Goal: Information Seeking & Learning: Compare options

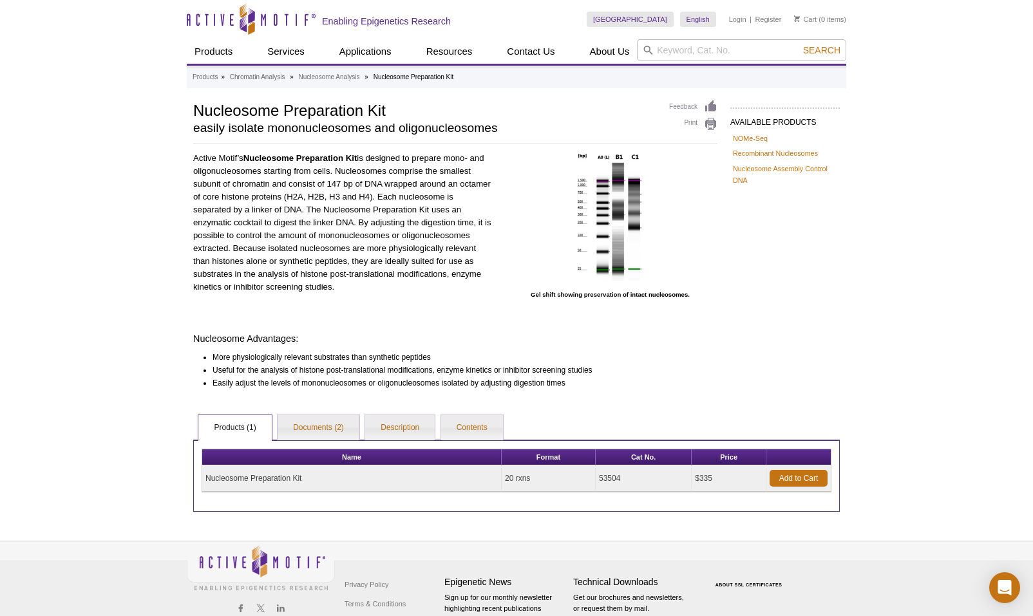
scroll to position [37, 0]
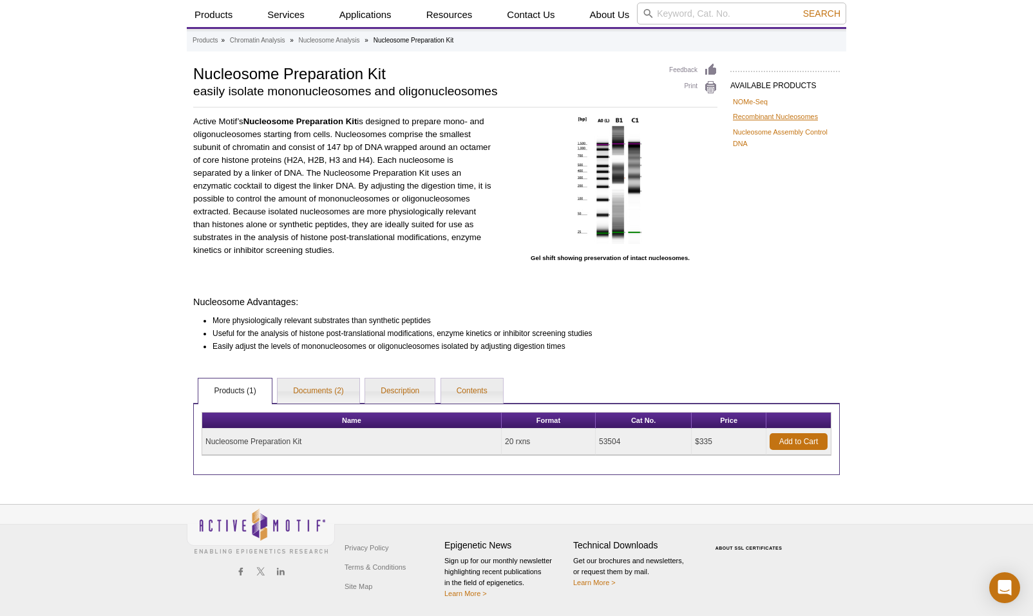
click at [757, 119] on link "Recombinant Nucleosomes" at bounding box center [775, 117] width 85 height 12
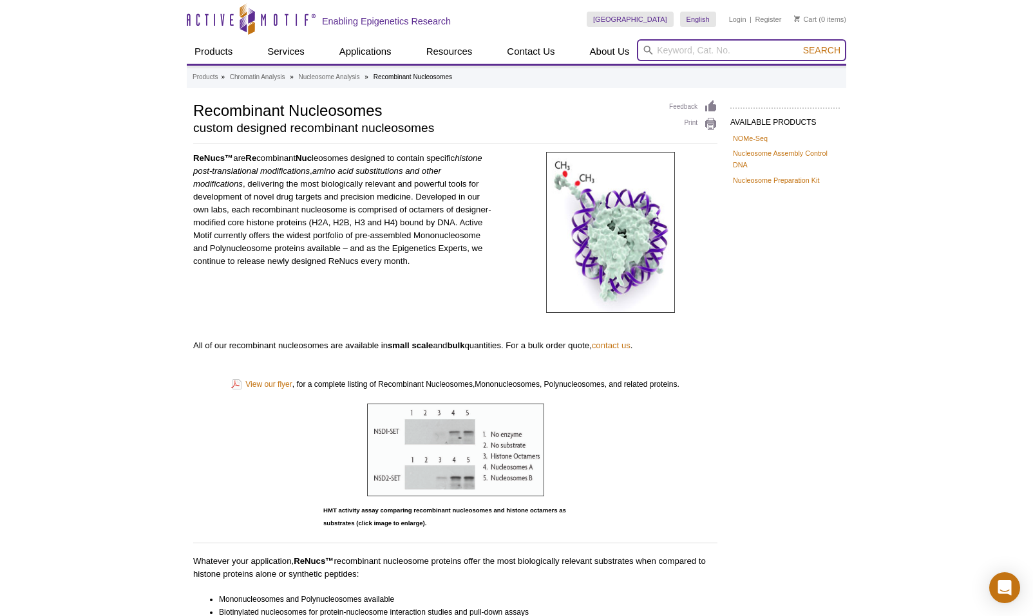
click at [685, 50] on input "search" at bounding box center [741, 50] width 209 height 22
paste input "Recombinant Mononucleosomes (H1.2) - biotin"
type input "Recombinant Mononucleosomes (H1.2) - biotin"
click at [822, 50] on button "Search" at bounding box center [821, 50] width 45 height 12
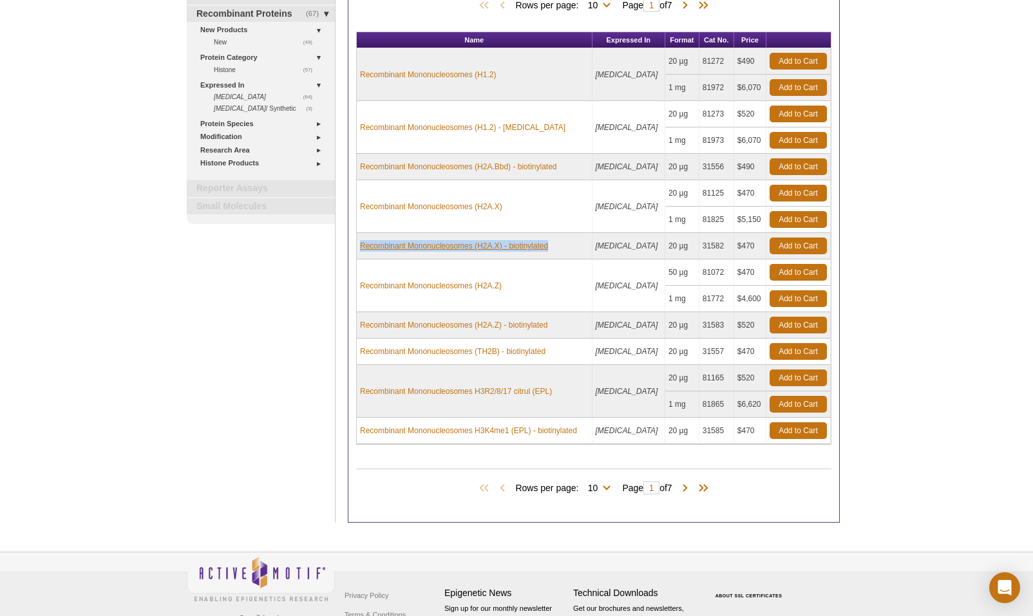
drag, startPoint x: 553, startPoint y: 245, endPoint x: 361, endPoint y: 247, distance: 191.9
click at [361, 247] on td "Recombinant Mononucleosomes (H2A.X) - biotinylated" at bounding box center [475, 246] width 236 height 26
copy link "Recombinant Mononucleosomes (H2A.X) - biotinylated"
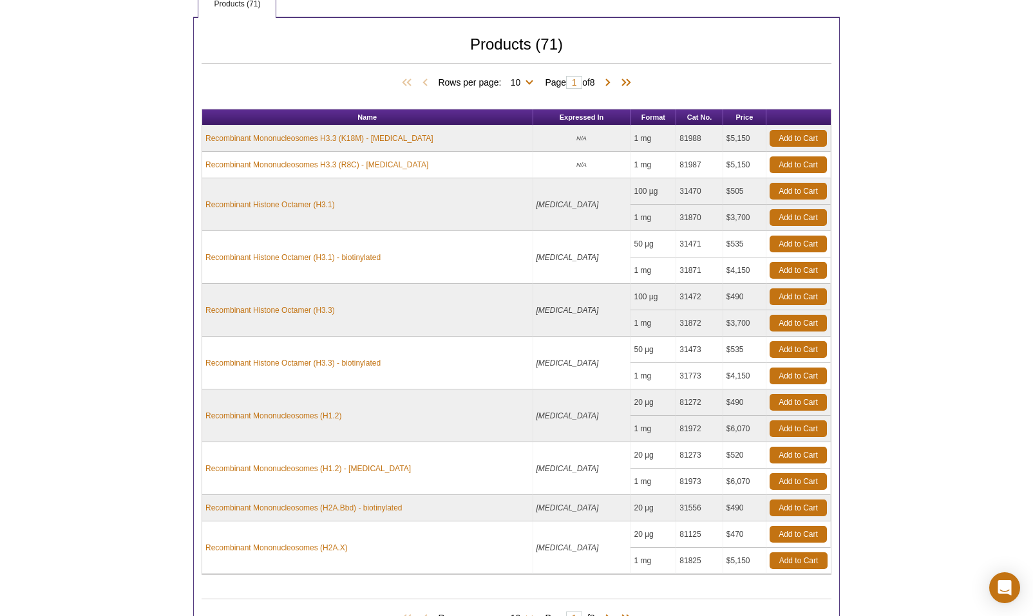
scroll to position [597, 0]
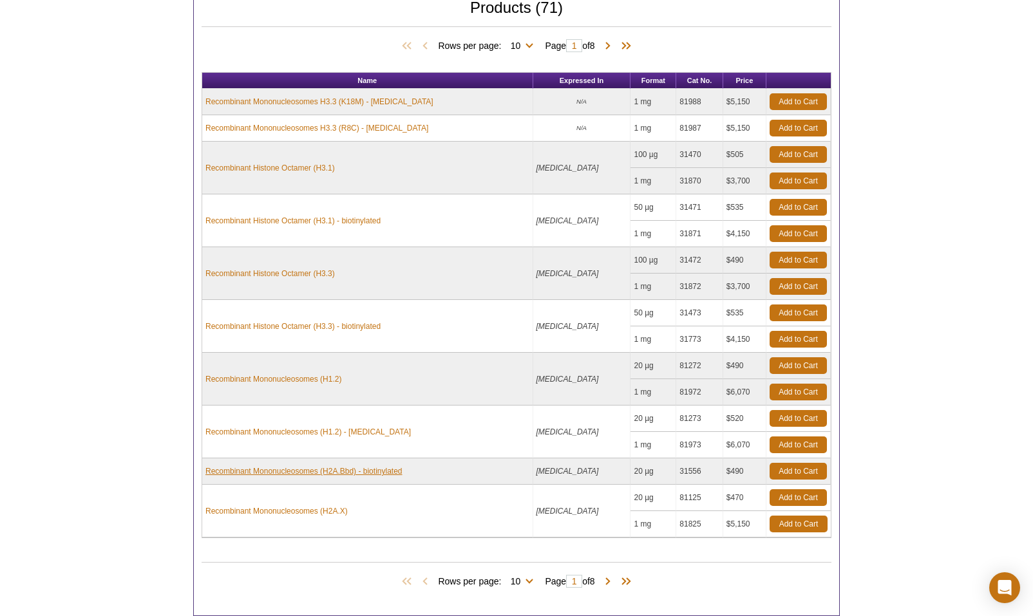
click at [368, 473] on link "Recombinant Mononucleosomes (H2A.Bbd) - biotinylated" at bounding box center [303, 472] width 197 height 12
click at [292, 430] on link "Recombinant Mononucleosomes (H1.2) - [MEDICAL_DATA]" at bounding box center [307, 432] width 205 height 12
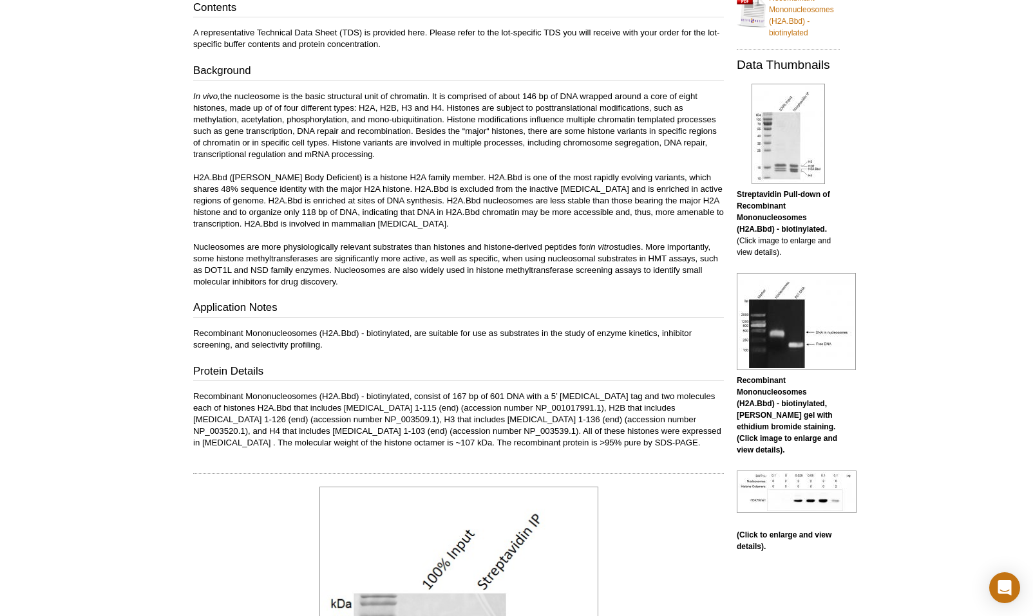
scroll to position [209, 0]
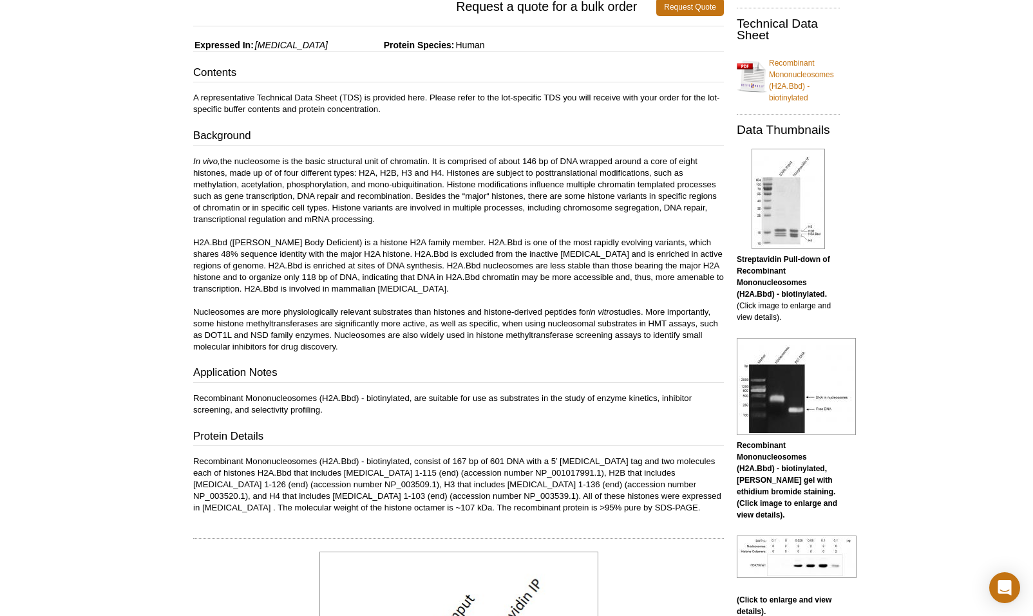
click at [784, 83] on link "Recombinant Mononucleosomes (H2A.Bbd) - biotinylated" at bounding box center [788, 77] width 103 height 54
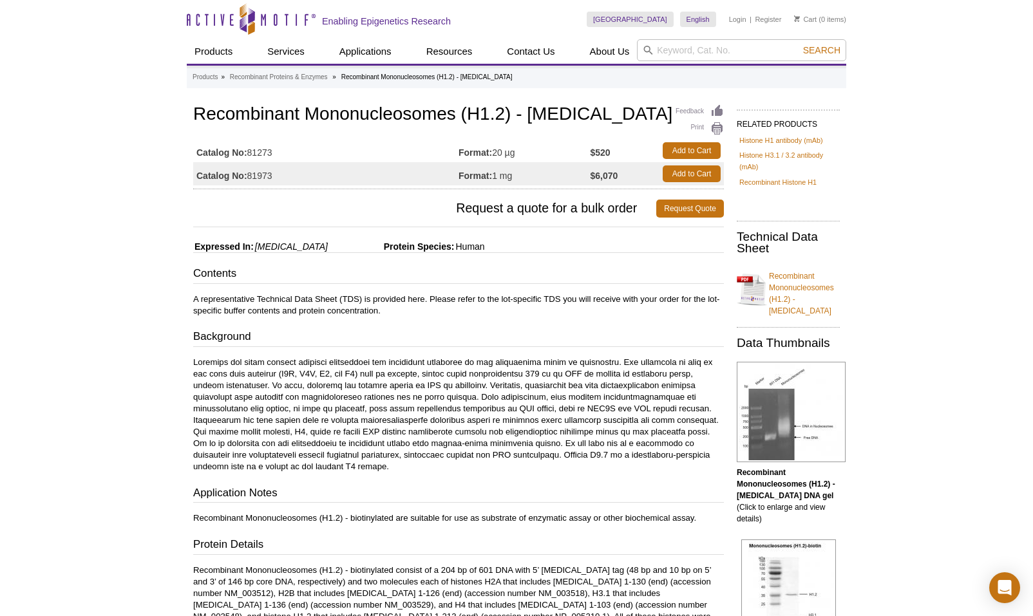
click at [788, 280] on link "Recombinant Mononucleosomes (H1.2) - biotin" at bounding box center [788, 290] width 103 height 54
